Goal: Answer question/provide support

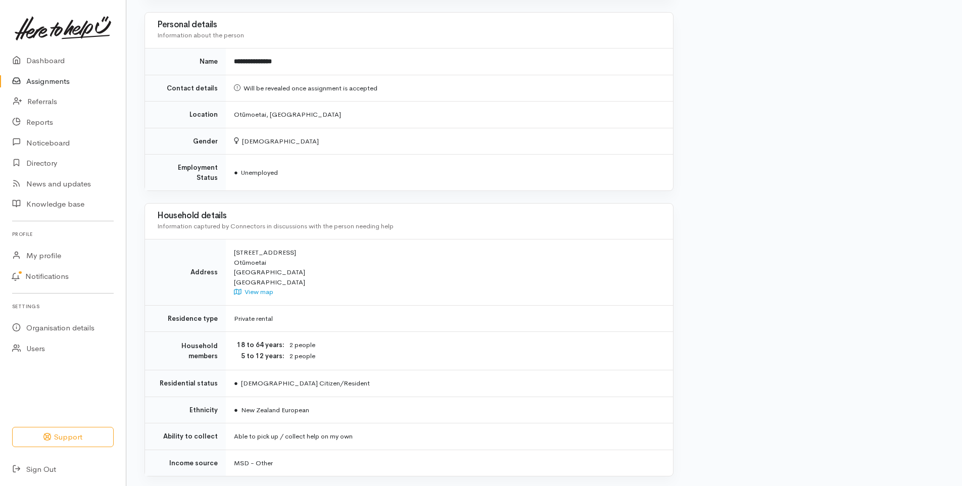
scroll to position [622, 0]
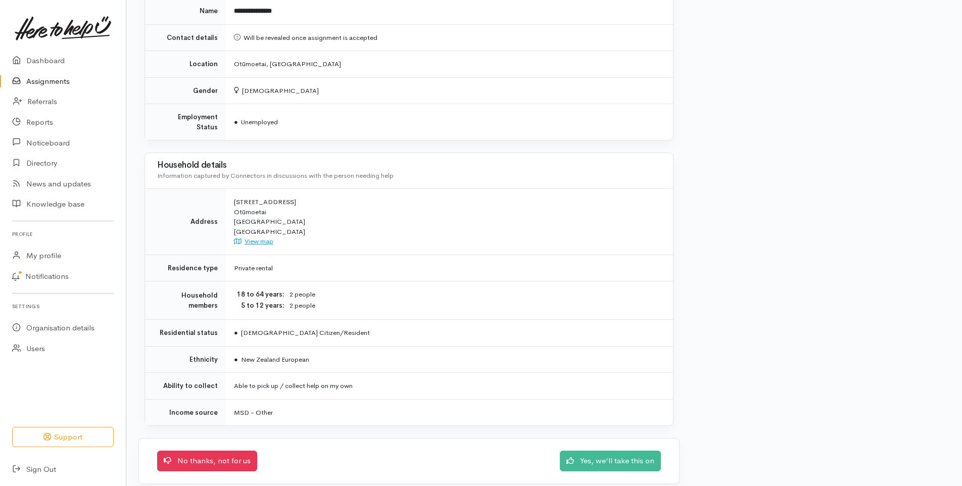
click at [266, 237] on link "View map" at bounding box center [253, 241] width 39 height 9
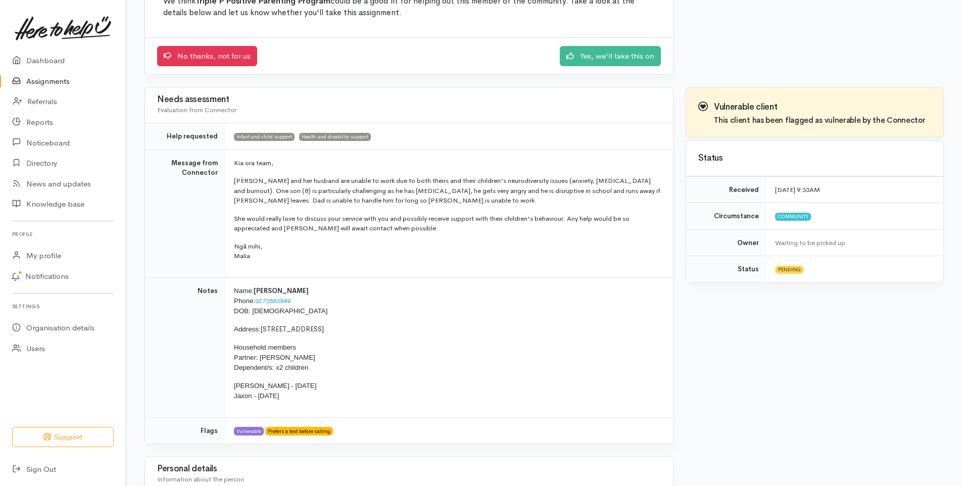
scroll to position [117, 0]
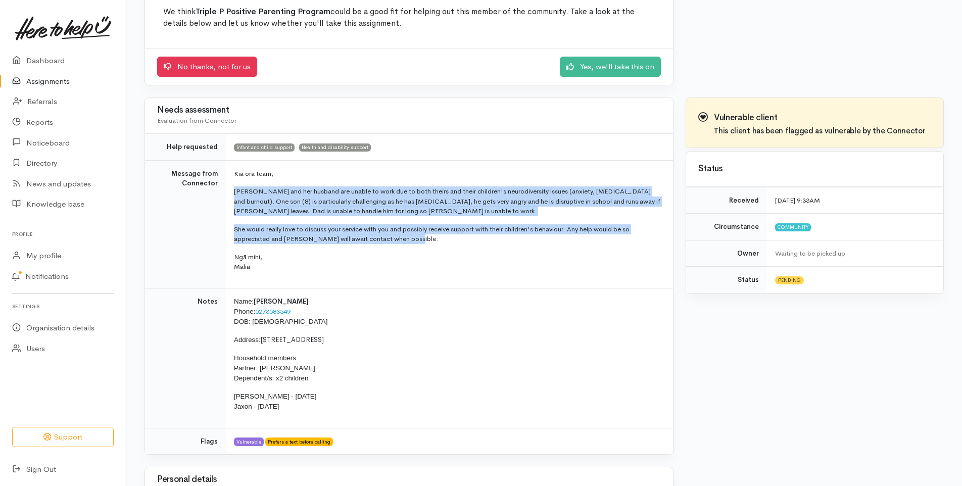
drag, startPoint x: 410, startPoint y: 239, endPoint x: 232, endPoint y: 193, distance: 183.0
click at [232, 193] on td "Kia ora team, Melanie and her husband are unable to work due to both theirs and…" at bounding box center [449, 224] width 447 height 128
drag, startPoint x: 232, startPoint y: 193, endPoint x: 254, endPoint y: 199, distance: 21.9
copy td "Melanie and her husband are unable to work due to both theirs and their childre…"
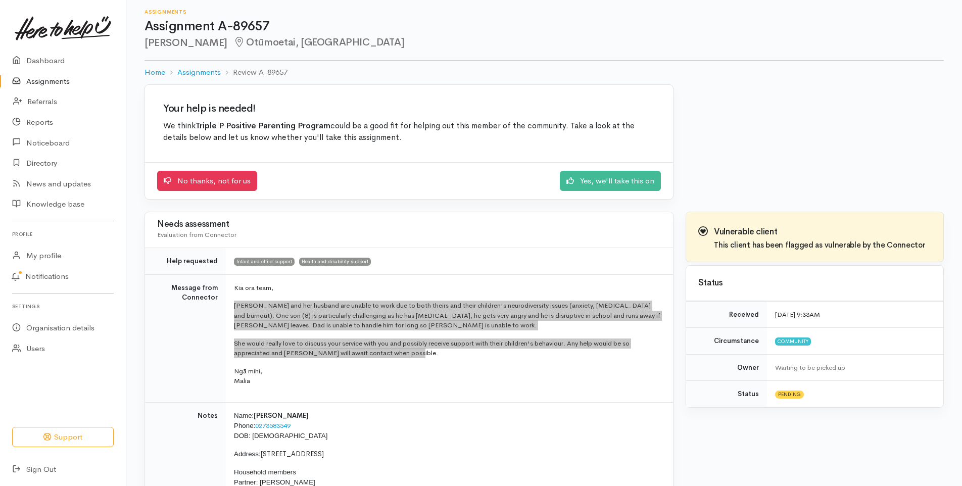
scroll to position [0, 0]
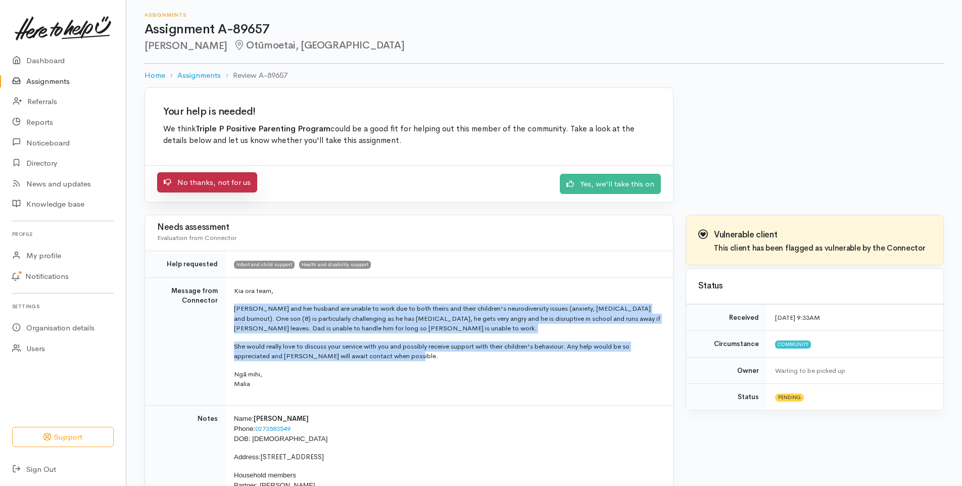
click at [218, 183] on link "No thanks, not for us" at bounding box center [207, 182] width 100 height 21
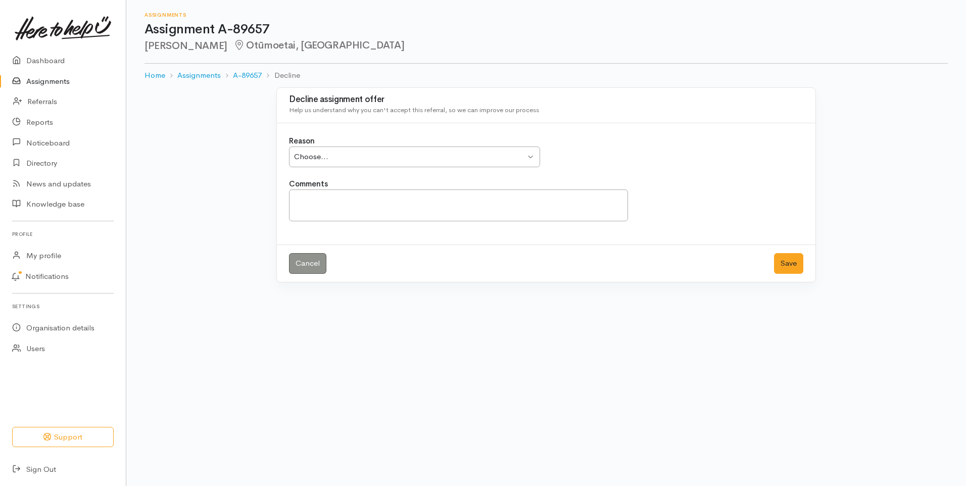
click at [532, 158] on div "Choose... Choose..." at bounding box center [414, 156] width 251 height 21
drag, startPoint x: 303, startPoint y: 208, endPoint x: 397, endPoint y: 190, distance: 95.7
click at [317, 200] on textarea "Comments" at bounding box center [458, 205] width 339 height 32
click at [452, 200] on textarea "I have spoken with [PERSON_NAME], unfortunately, the level of need is too high …" at bounding box center [458, 205] width 339 height 32
type textarea "I have spoken with [PERSON_NAME], unfortunately, their level of need is too hig…"
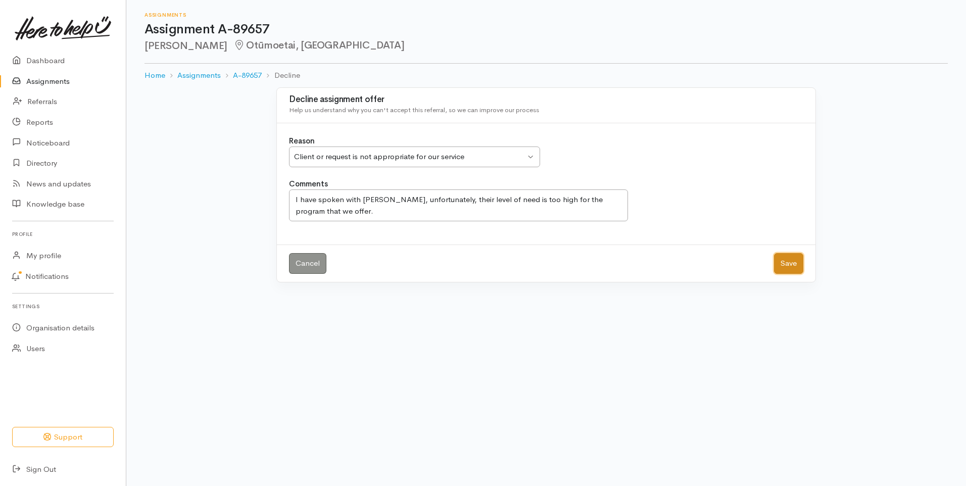
click at [788, 263] on button "Save" at bounding box center [788, 263] width 29 height 21
